Goal: Communication & Community: Answer question/provide support

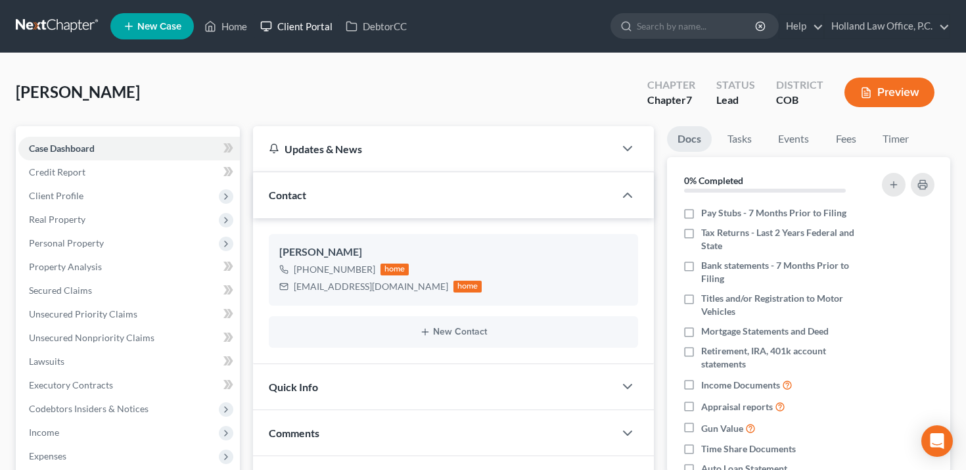
click at [300, 29] on link "Client Portal" at bounding box center [296, 26] width 85 height 24
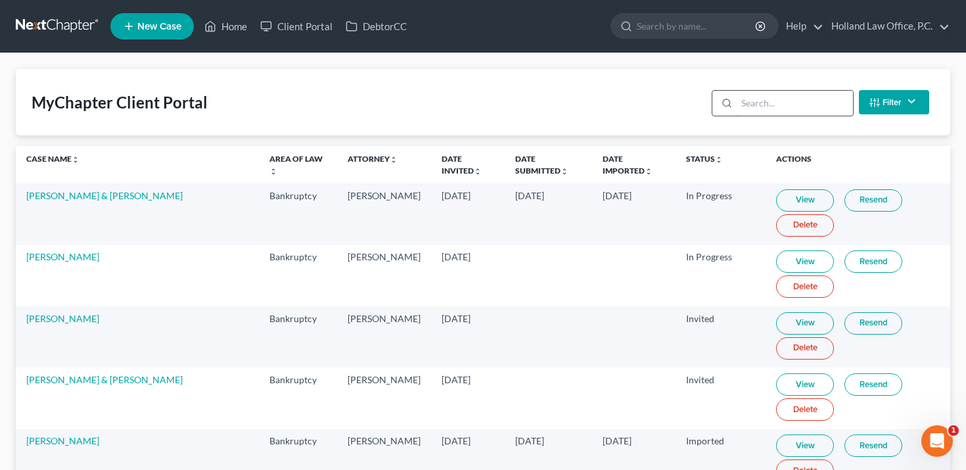
click at [763, 108] on input "search" at bounding box center [795, 103] width 116 height 25
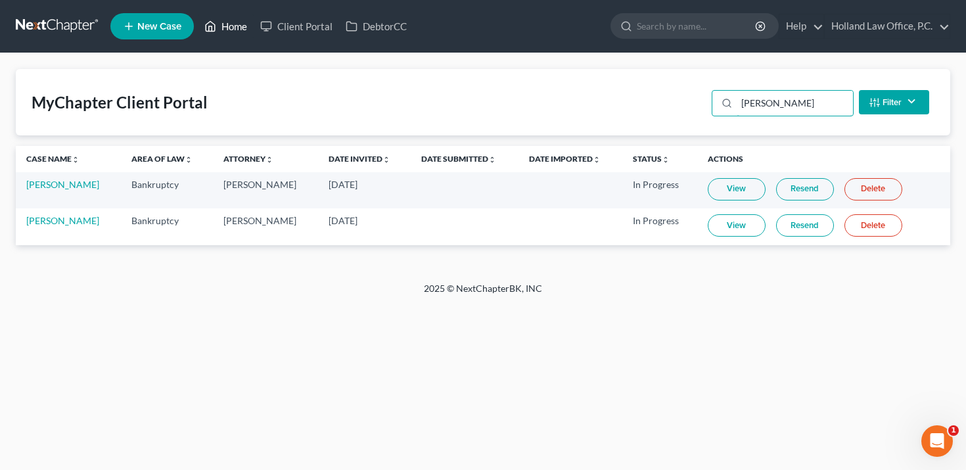
type input "[PERSON_NAME]"
click at [220, 27] on link "Home" at bounding box center [226, 26] width 56 height 24
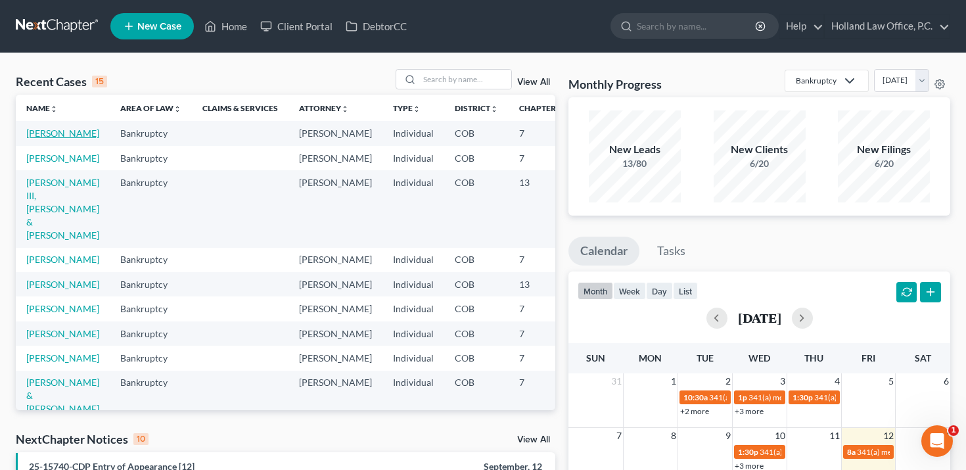
click at [62, 139] on link "[PERSON_NAME]" at bounding box center [62, 132] width 73 height 11
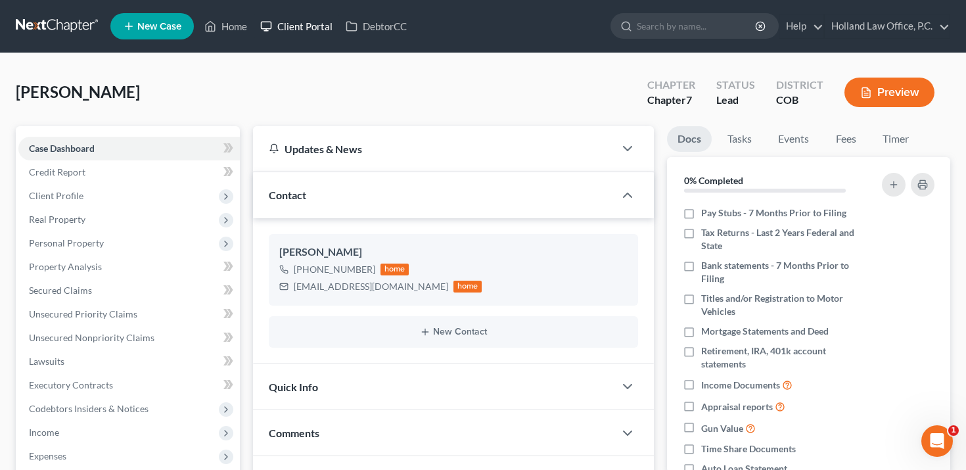
click at [308, 28] on link "Client Portal" at bounding box center [296, 26] width 85 height 24
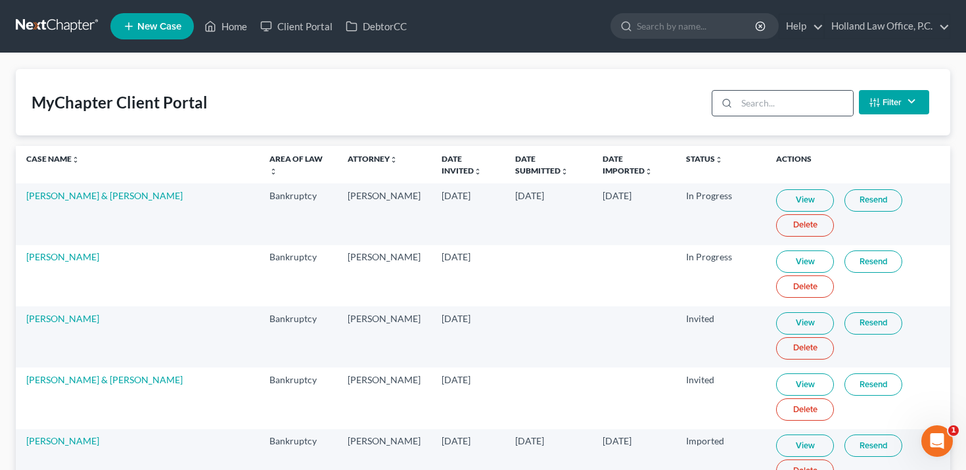
click at [737, 103] on div at bounding box center [724, 103] width 24 height 25
click at [759, 115] on input "search" at bounding box center [795, 103] width 116 height 25
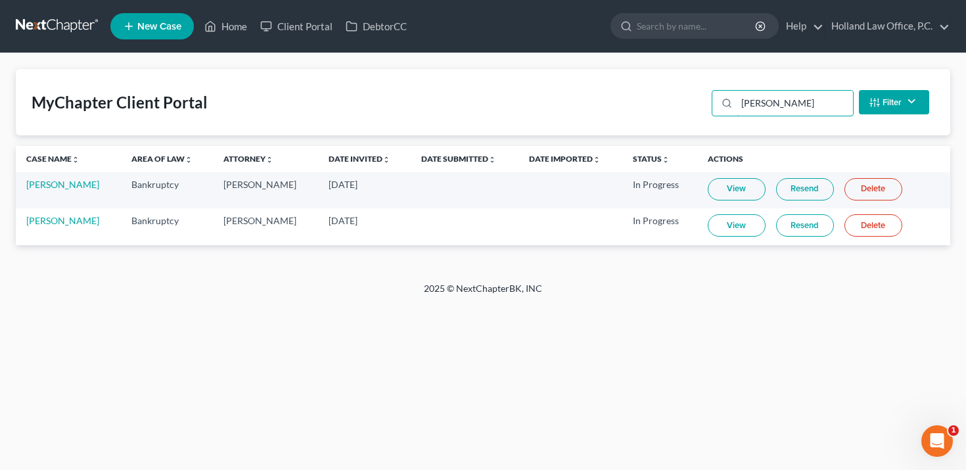
type input "[PERSON_NAME]"
click at [806, 183] on link "Resend" at bounding box center [805, 189] width 58 height 22
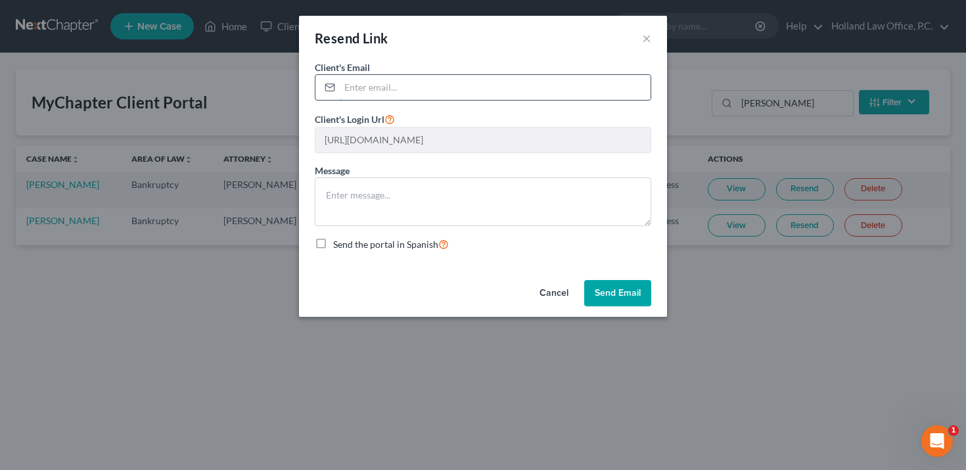
click at [490, 91] on input "email" at bounding box center [495, 87] width 311 height 25
paste input "[EMAIL_ADDRESS][DOMAIN_NAME]"
type input "[EMAIL_ADDRESS][DOMAIN_NAME]"
click at [627, 292] on button "Send Email" at bounding box center [617, 293] width 67 height 26
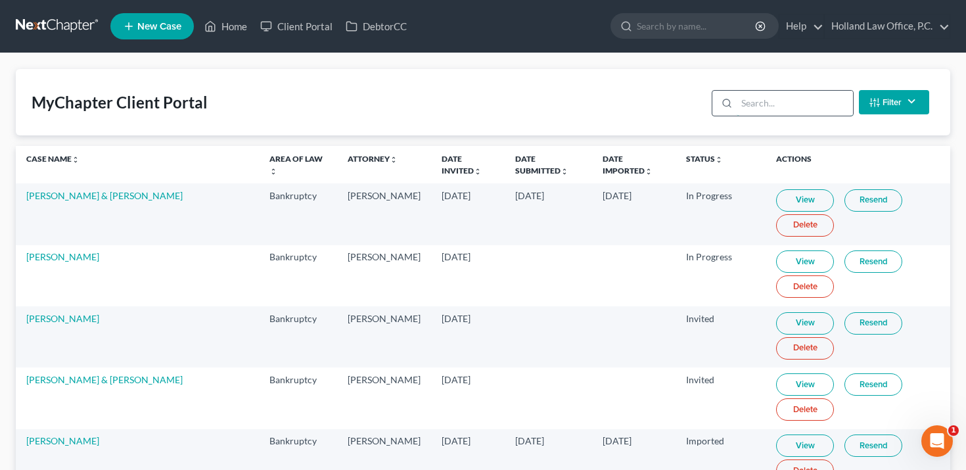
click at [751, 110] on input "search" at bounding box center [795, 103] width 116 height 25
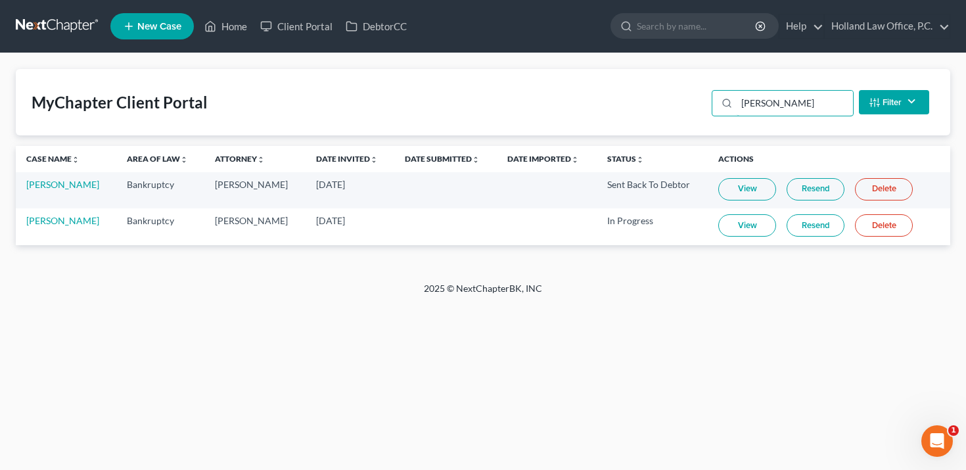
type input "[PERSON_NAME]"
click at [890, 229] on link "Delete" at bounding box center [884, 225] width 58 height 22
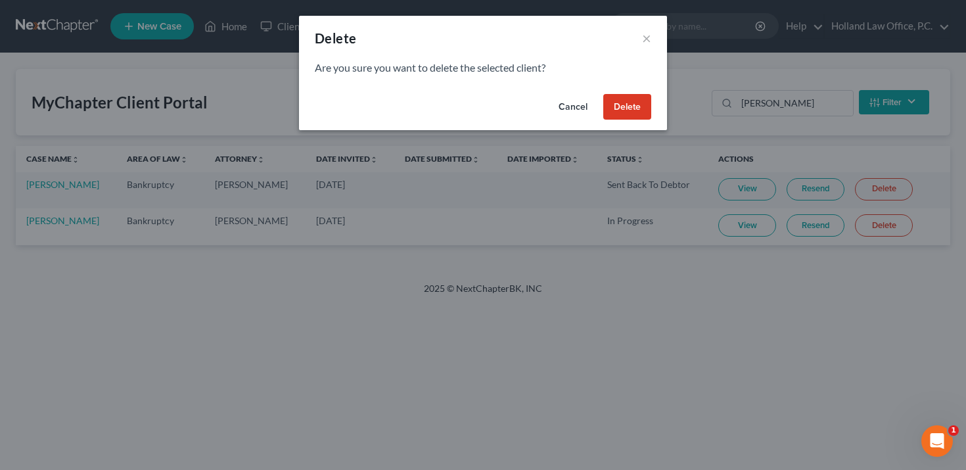
click at [635, 112] on button "Delete" at bounding box center [627, 107] width 48 height 26
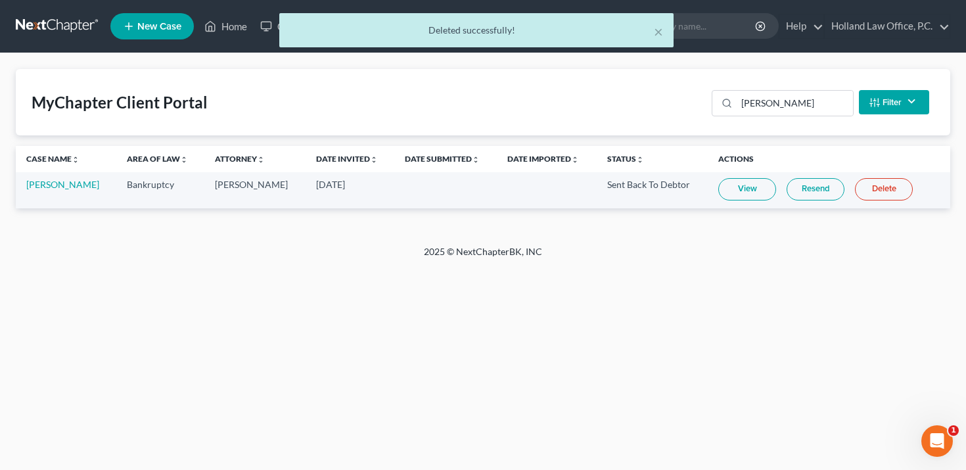
click at [130, 317] on div "Home New Case Client Portal DebtorCC Holland Law Office, P.C. steven@hollandlaw…" at bounding box center [483, 235] width 966 height 470
